Goal: Task Accomplishment & Management: Complete application form

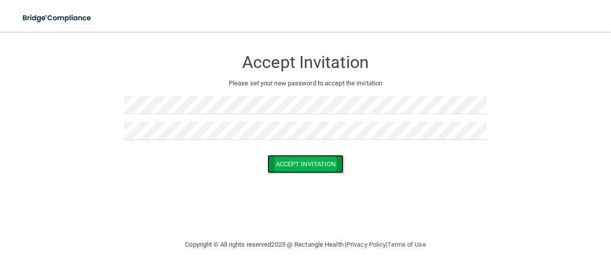
click at [305, 167] on button "Accept Invitation" at bounding box center [305, 164] width 77 height 18
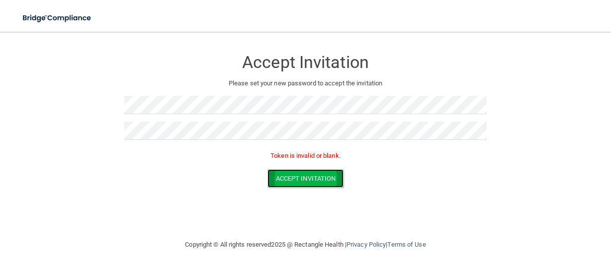
click at [325, 180] on button "Accept Invitation" at bounding box center [305, 178] width 77 height 18
click at [309, 197] on form "Accept Invitation Please set your new password to accept the invitation Token i…" at bounding box center [305, 121] width 571 height 158
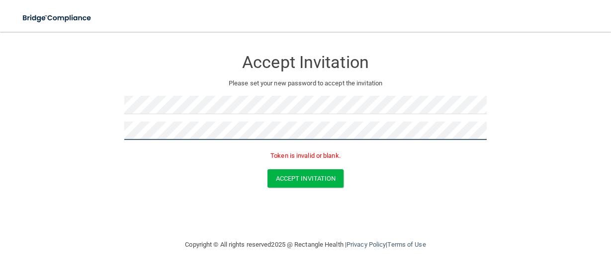
click at [118, 138] on form "Accept Invitation Please set your new password to accept the invitation Token i…" at bounding box center [305, 121] width 571 height 158
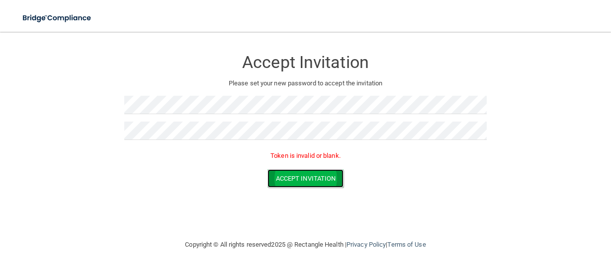
click at [317, 180] on button "Accept Invitation" at bounding box center [305, 178] width 77 height 18
click at [318, 178] on button "Accept Invitation" at bounding box center [305, 178] width 77 height 18
click at [318, 184] on button "Accept Invitation" at bounding box center [305, 178] width 77 height 18
click at [393, 169] on div "Accept Invitation" at bounding box center [305, 178] width 586 height 18
click at [119, 128] on form "Accept Invitation Please set your new password to accept the invitation Token i…" at bounding box center [305, 121] width 571 height 158
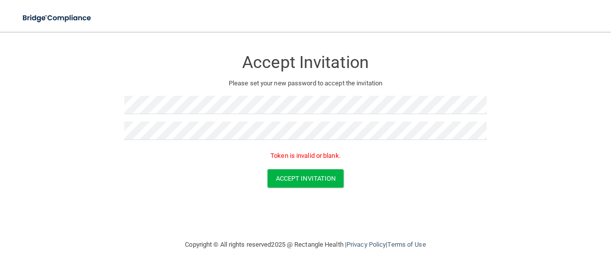
click at [119, 128] on form "Accept Invitation Please set your new password to accept the invitation Token i…" at bounding box center [305, 121] width 571 height 158
click at [121, 104] on form "Accept Invitation Please set your new password to accept the invitation Token i…" at bounding box center [305, 121] width 571 height 158
click at [296, 176] on button "Accept Invitation" at bounding box center [305, 178] width 77 height 18
click at [302, 179] on button "Accept Invitation" at bounding box center [305, 178] width 77 height 18
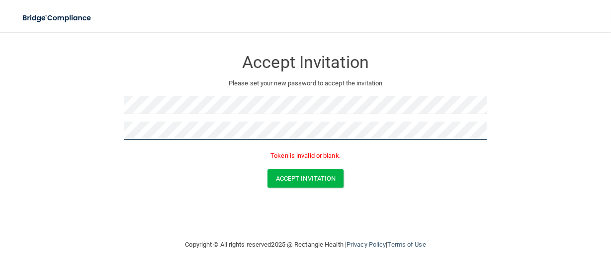
click at [109, 140] on form "Accept Invitation Please set your new password to accept the invitation Token i…" at bounding box center [305, 121] width 571 height 158
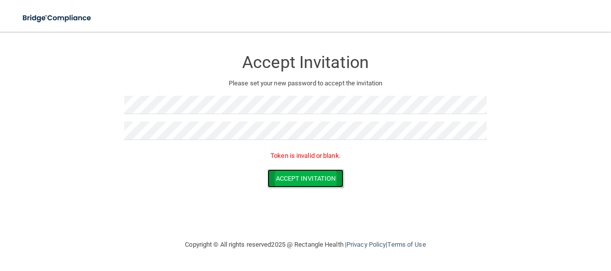
click at [317, 173] on button "Accept Invitation" at bounding box center [305, 178] width 77 height 18
click at [326, 181] on button "Accept Invitation" at bounding box center [305, 178] width 77 height 18
drag, startPoint x: 546, startPoint y: 191, endPoint x: 549, endPoint y: 195, distance: 5.1
click at [549, 195] on form "Accept Invitation Please set your new password to accept the invitation Token i…" at bounding box center [305, 121] width 571 height 158
click at [302, 179] on button "Accept Invitation" at bounding box center [305, 178] width 77 height 18
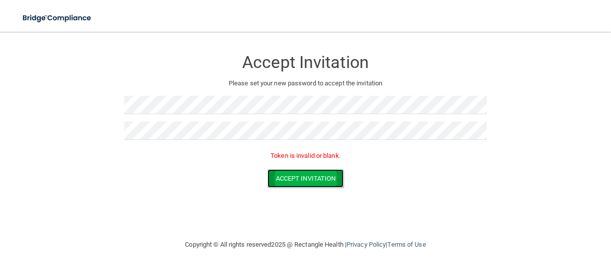
click at [325, 180] on button "Accept Invitation" at bounding box center [305, 178] width 77 height 18
click at [319, 177] on button "Accept Invitation" at bounding box center [305, 178] width 77 height 18
click at [319, 173] on button "Accept Invitation" at bounding box center [305, 178] width 77 height 18
